Goal: Use online tool/utility: Utilize a website feature to perform a specific function

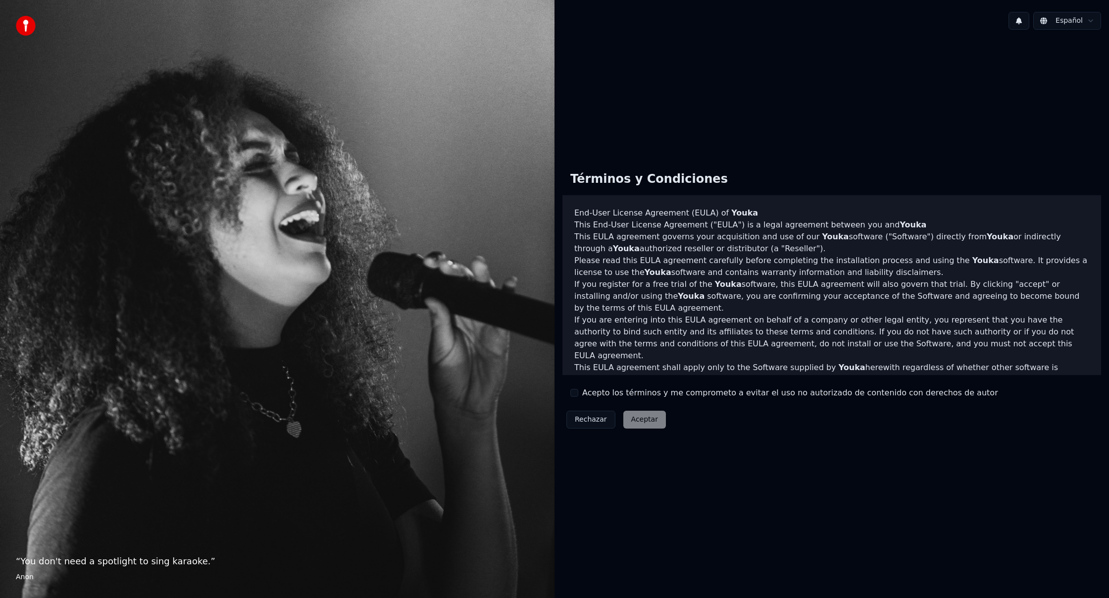
drag, startPoint x: 576, startPoint y: 392, endPoint x: 589, endPoint y: 403, distance: 17.6
click at [576, 392] on button "Acepto los términos y me comprometo a evitar el uso no autorizado de contenido …" at bounding box center [574, 393] width 8 height 8
click at [641, 418] on button "Aceptar" at bounding box center [644, 419] width 43 height 18
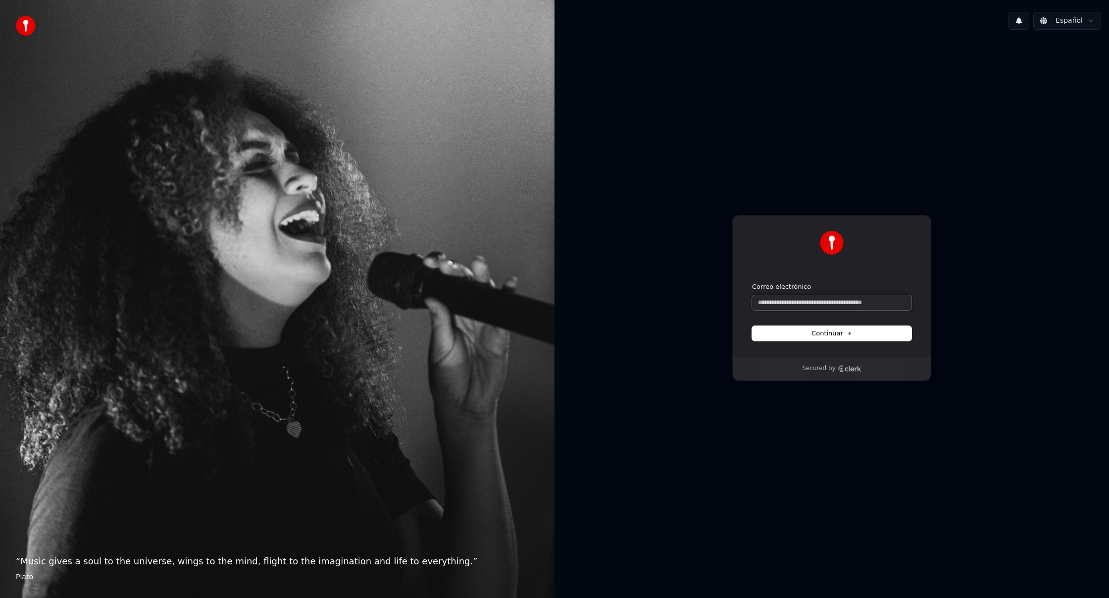
click at [830, 302] on input "Correo electrónico" at bounding box center [831, 302] width 159 height 15
click at [752, 282] on button "submit" at bounding box center [752, 282] width 0 height 0
type input "**********"
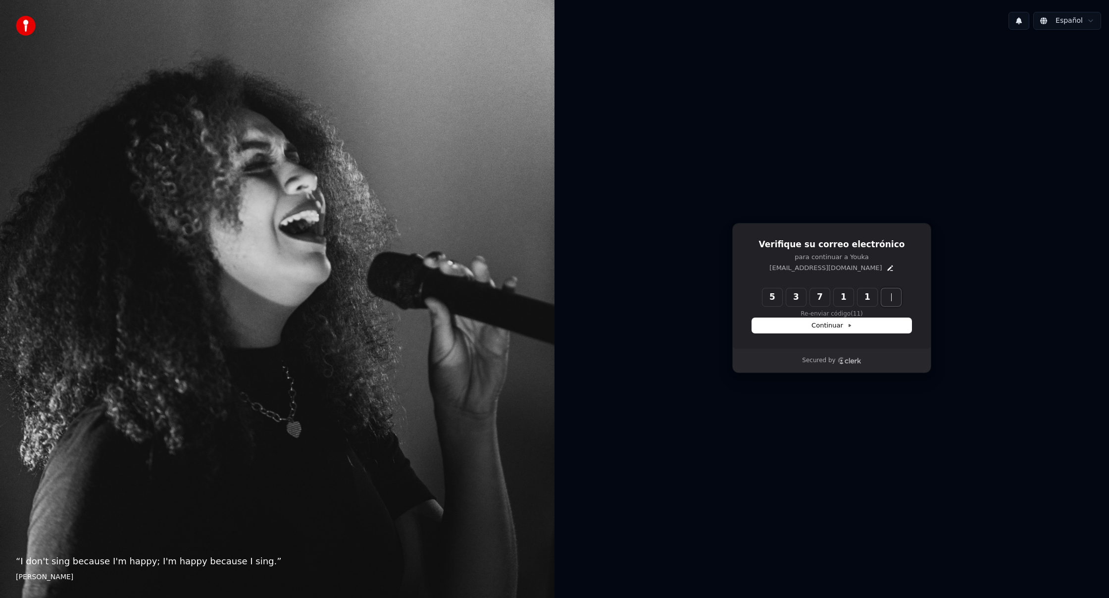
type input "******"
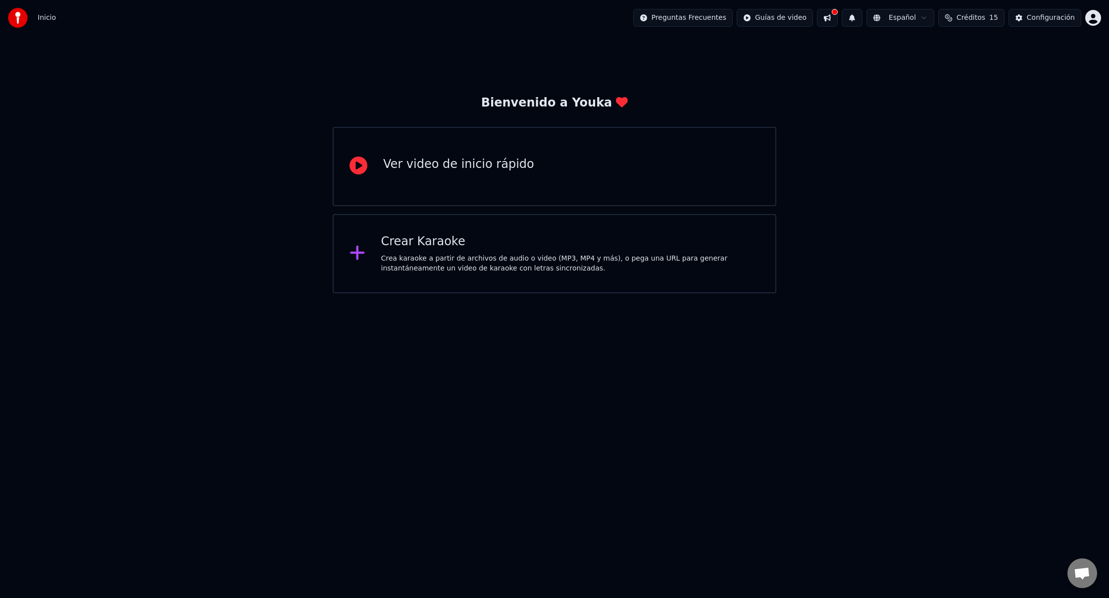
click at [581, 264] on div "Crea karaoke a partir de archivos de audio o video (MP3, MP4 y más), o pega una…" at bounding box center [570, 264] width 379 height 20
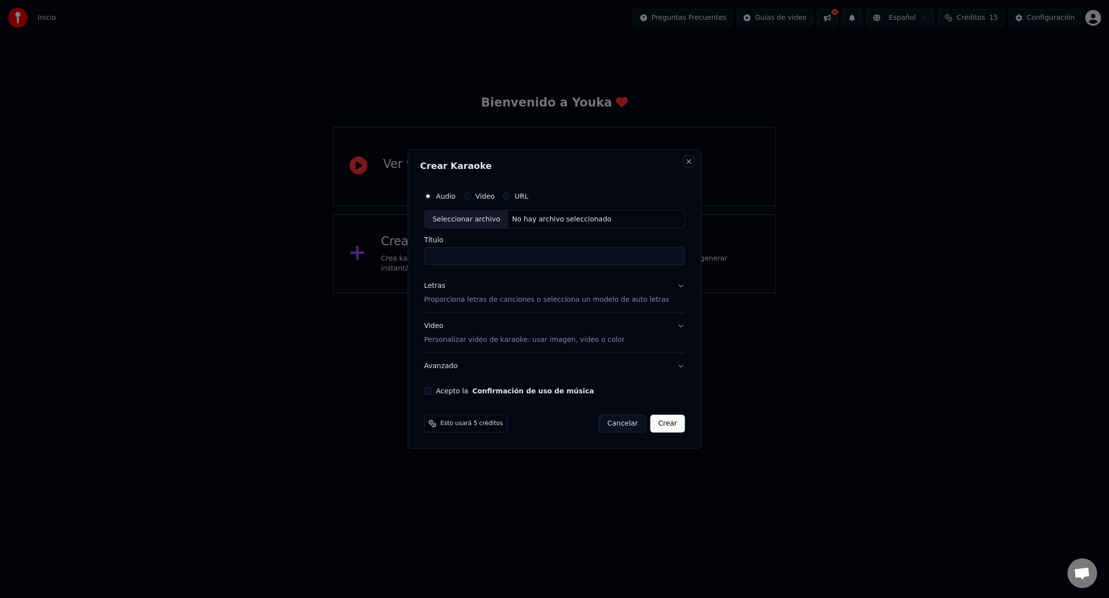
click at [685, 159] on button "Close" at bounding box center [689, 161] width 8 height 8
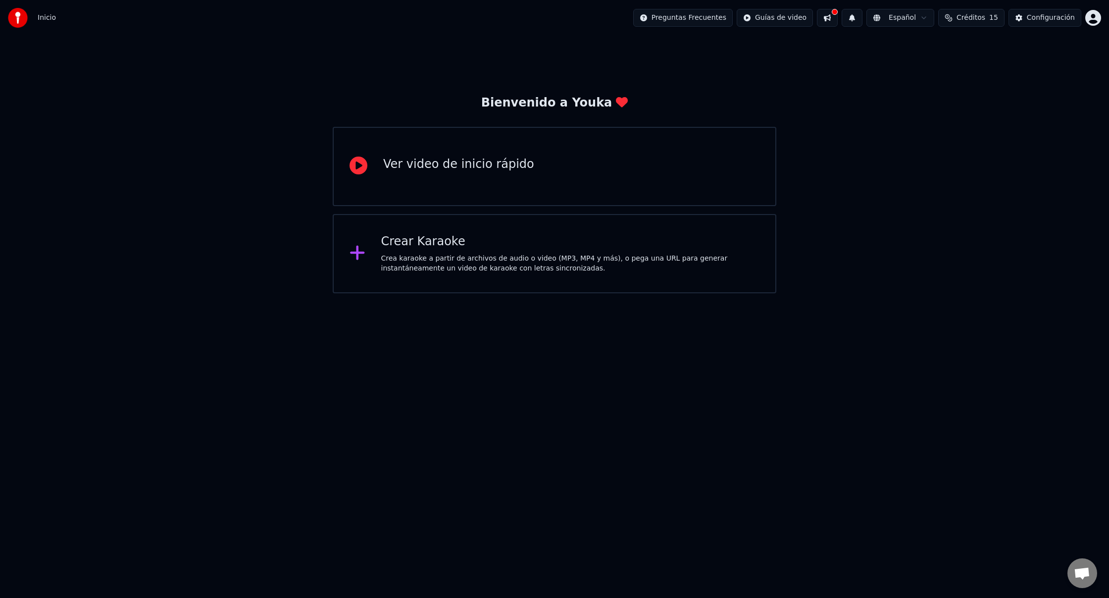
click at [406, 159] on div "Ver video de inicio rápido" at bounding box center [458, 164] width 151 height 16
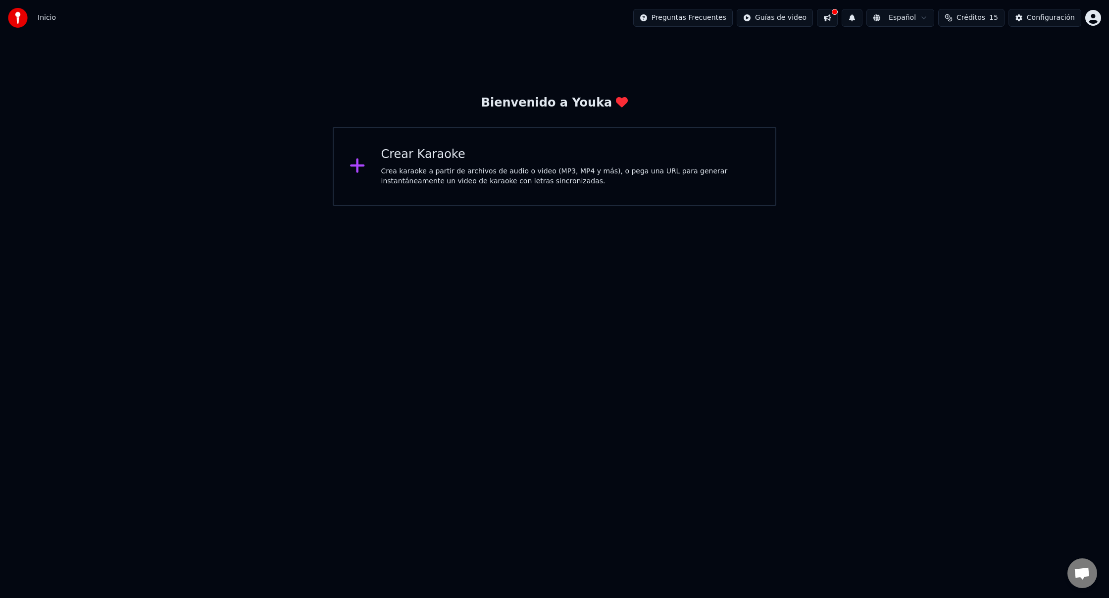
click at [474, 178] on div "Crea karaoke a partir de archivos de audio o video (MP3, MP4 y más), o pega una…" at bounding box center [570, 176] width 379 height 20
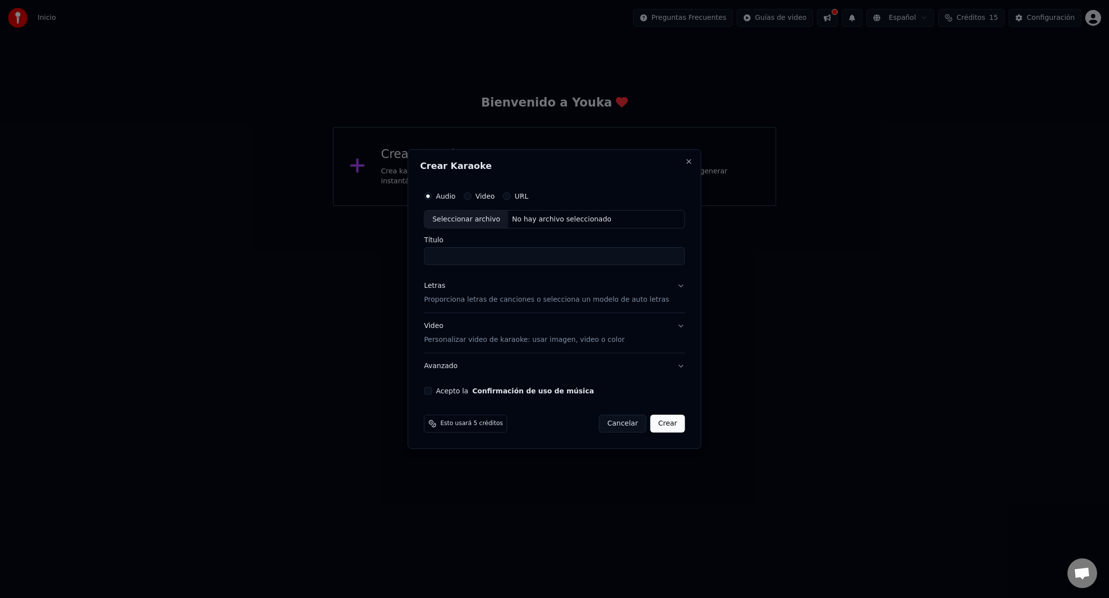
click at [486, 221] on div "Seleccionar archivo" at bounding box center [466, 219] width 84 height 18
click at [600, 428] on button "Cancelar" at bounding box center [623, 423] width 48 height 18
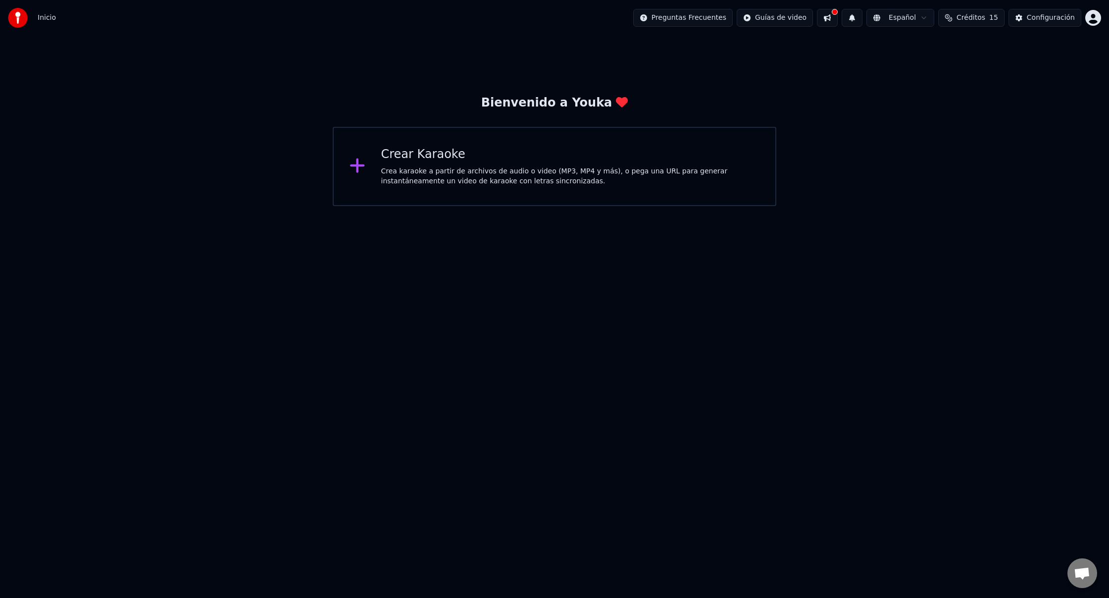
click at [578, 206] on html "Inicio Preguntas Frecuentes Guías de video Español Créditos 15 Configuración Bi…" at bounding box center [554, 103] width 1109 height 206
